Goal: Task Accomplishment & Management: Use online tool/utility

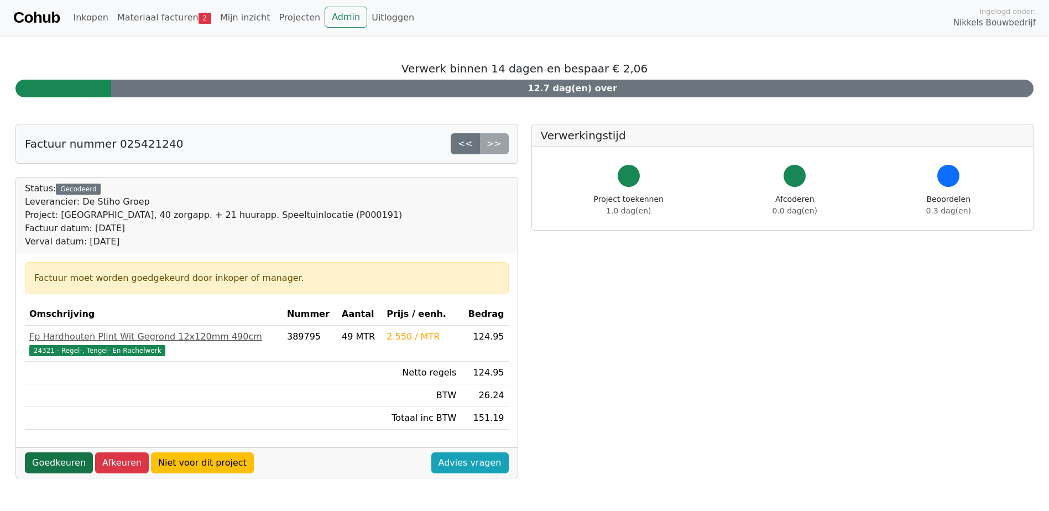
click at [59, 464] on link "Goedkeuren" at bounding box center [59, 462] width 68 height 21
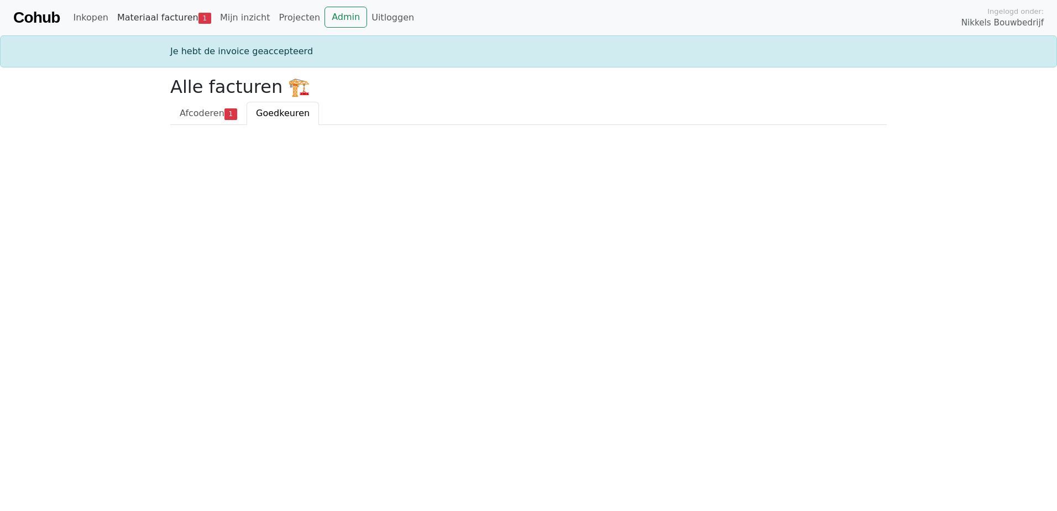
click at [198, 20] on span "1" at bounding box center [204, 18] width 13 height 11
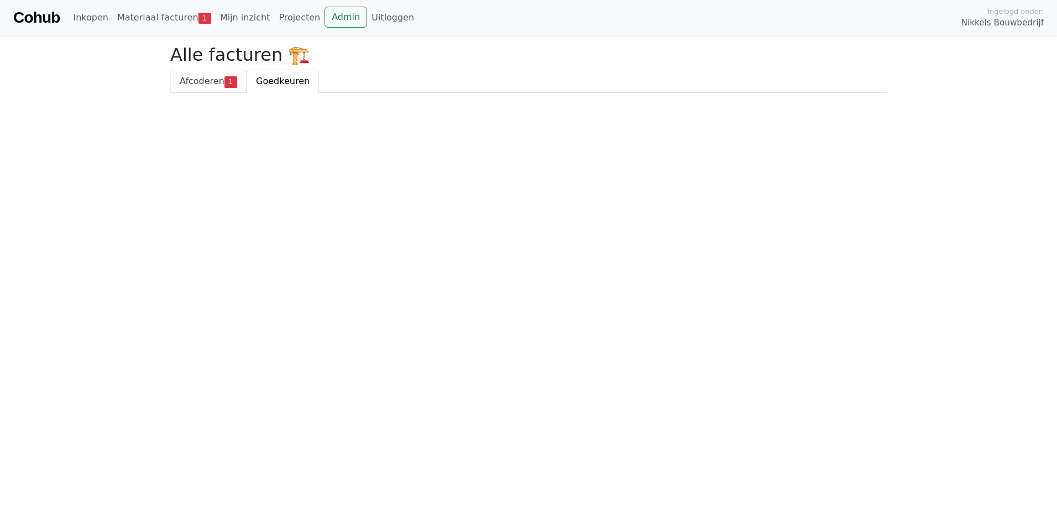
click at [219, 82] on span "Afcoderen" at bounding box center [202, 81] width 45 height 11
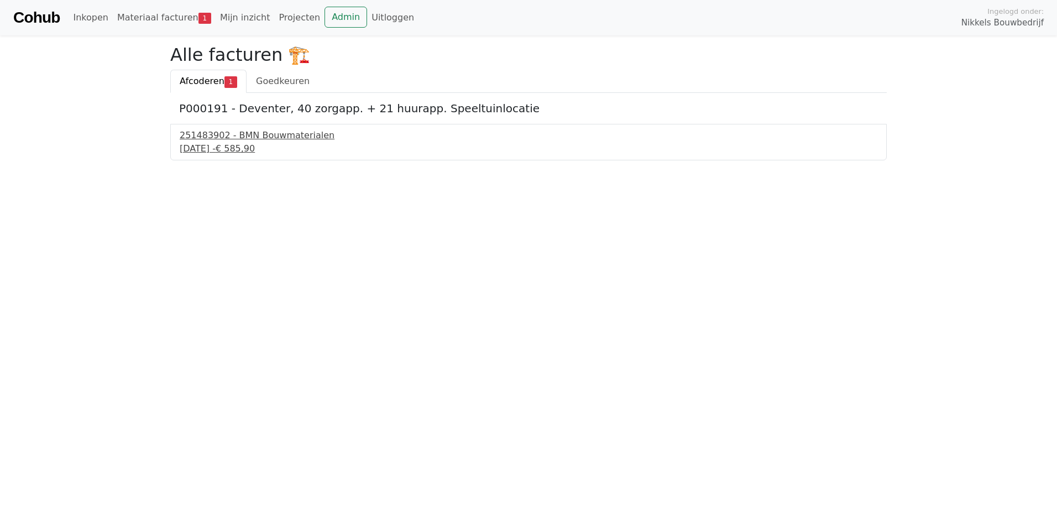
click at [245, 137] on div "251483902 - BMN Bouwmaterialen" at bounding box center [529, 135] width 698 height 13
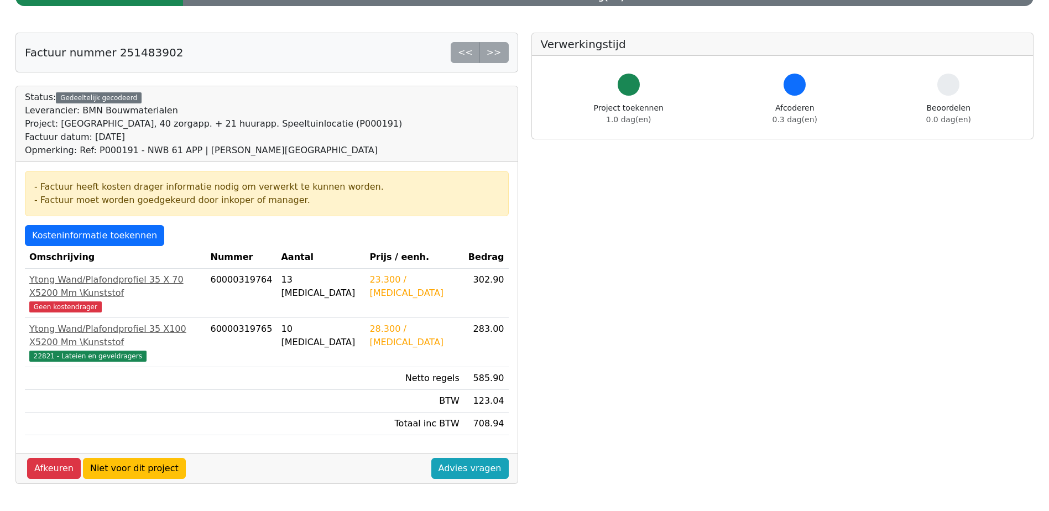
scroll to position [111, 0]
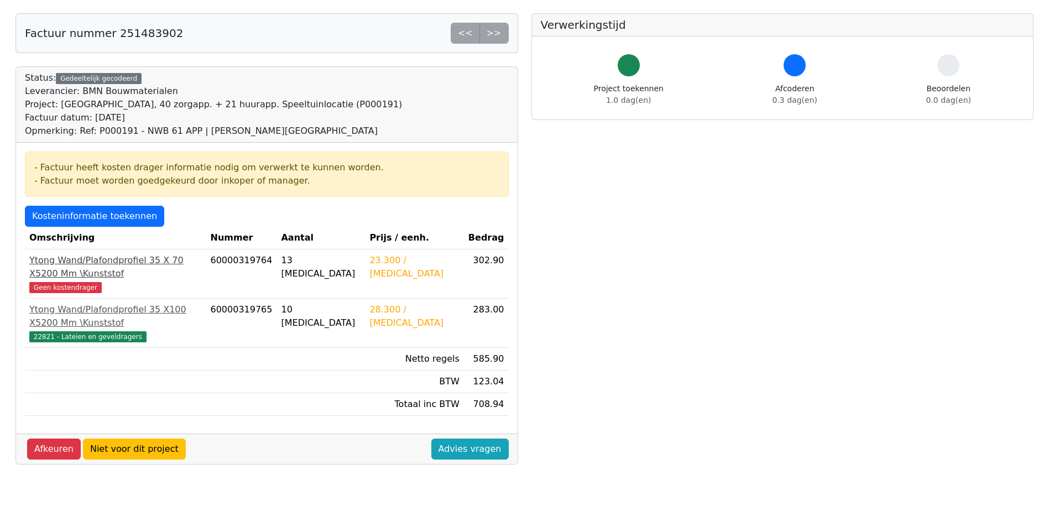
click at [76, 282] on span "Geen kostendrager" at bounding box center [65, 287] width 72 height 11
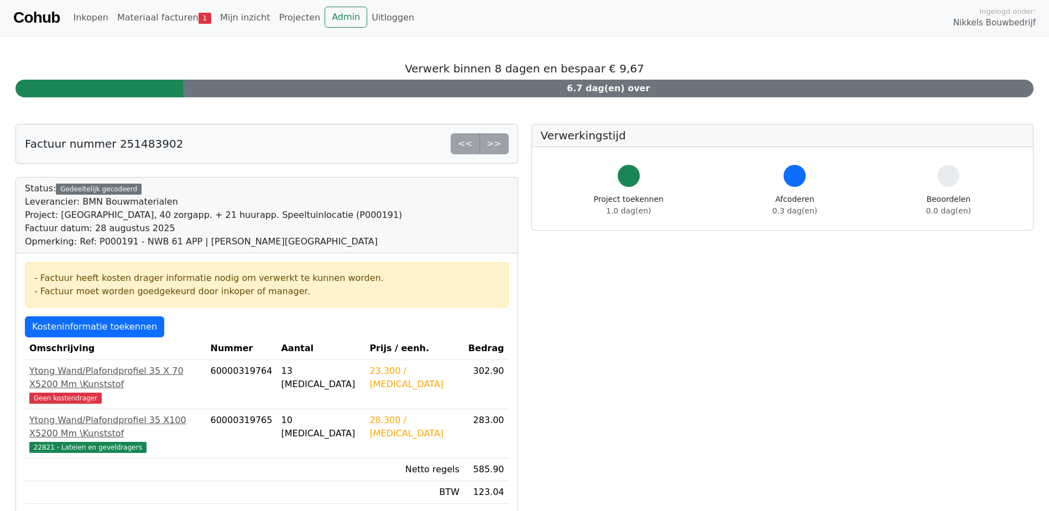
scroll to position [111, 0]
